Goal: Navigation & Orientation: Find specific page/section

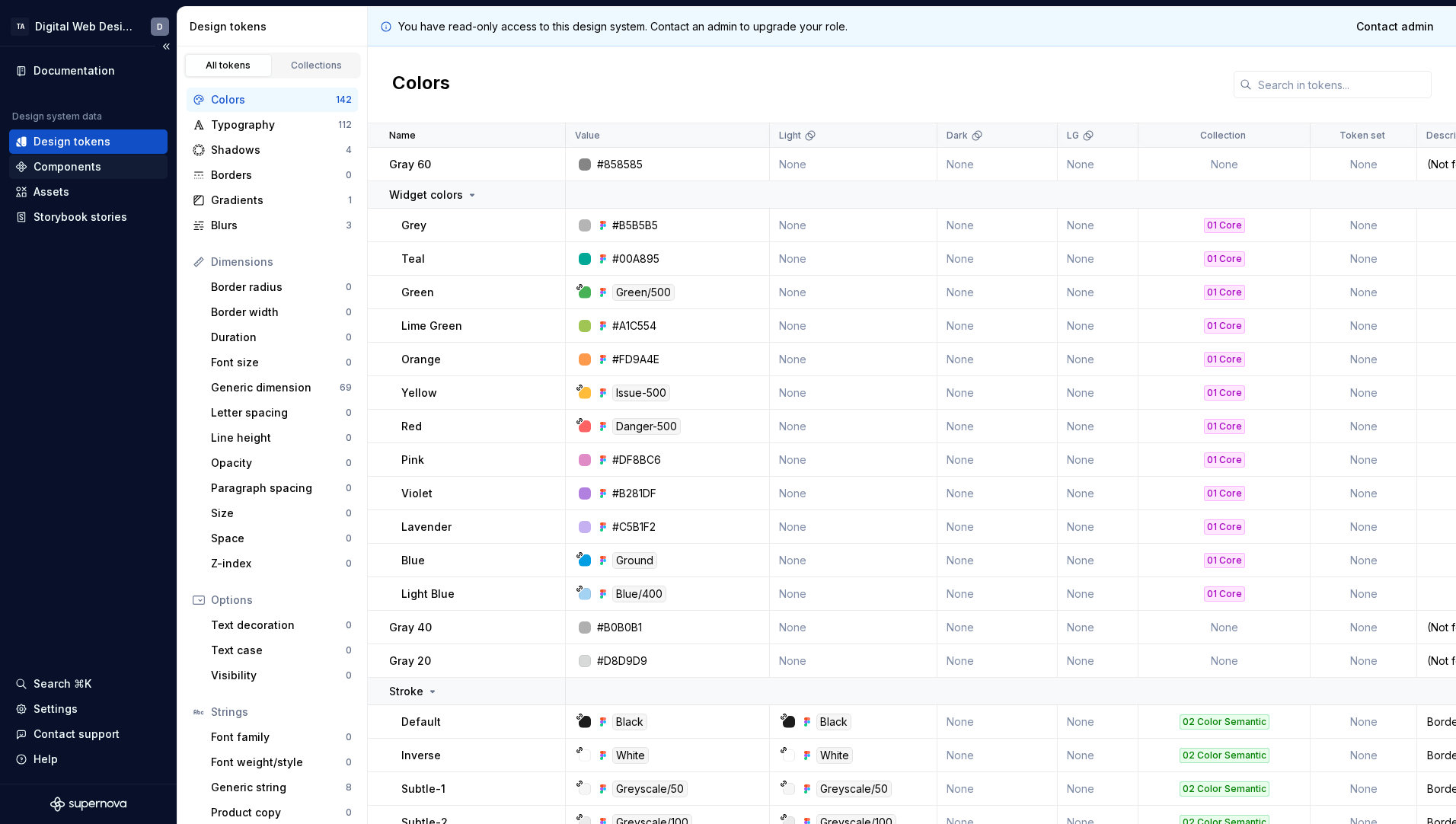
click at [107, 160] on div "Components" at bounding box center [88, 167] width 146 height 15
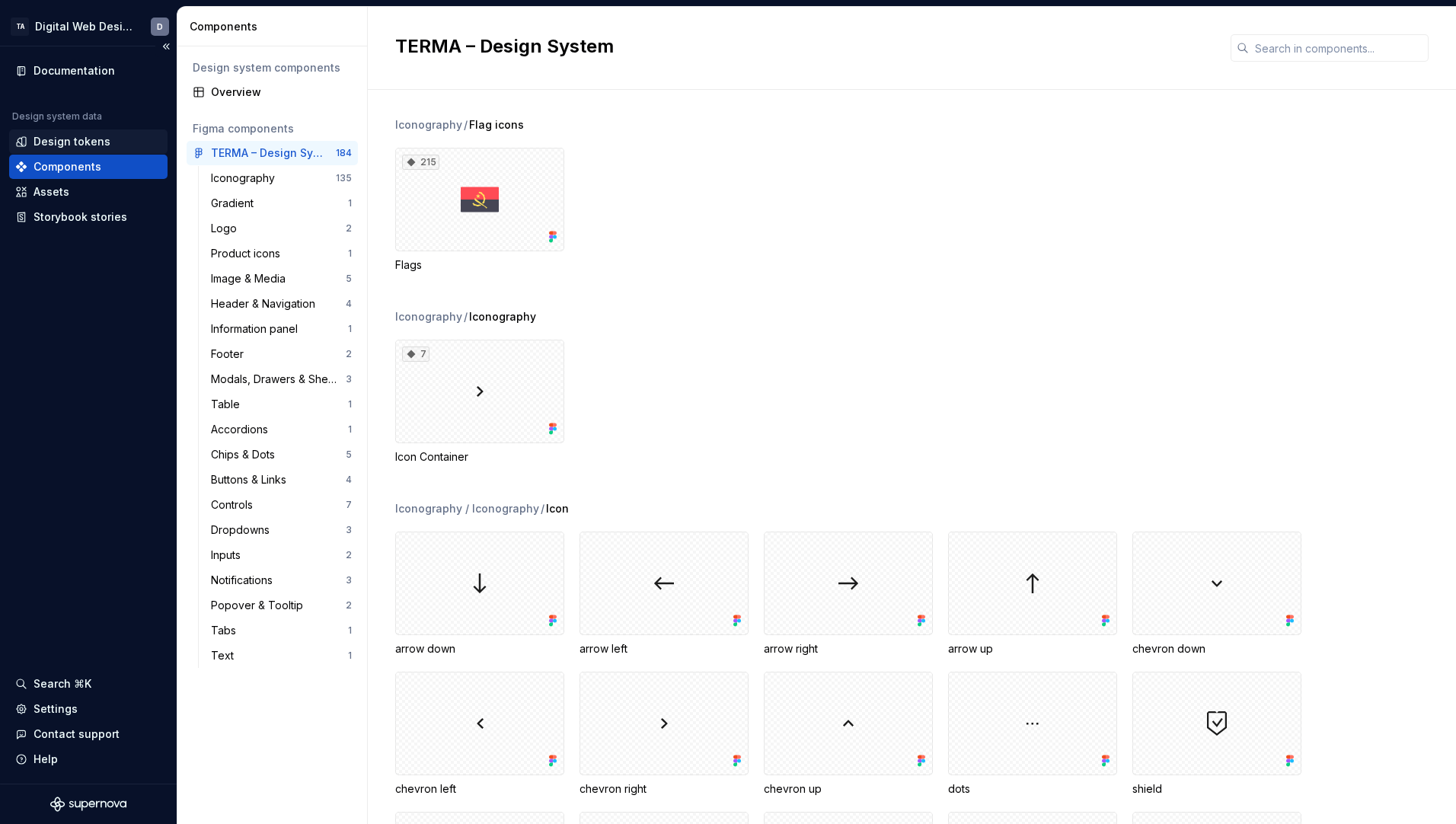
click at [111, 143] on div "Design tokens" at bounding box center [88, 141] width 146 height 15
